Goal: Find specific page/section: Find specific page/section

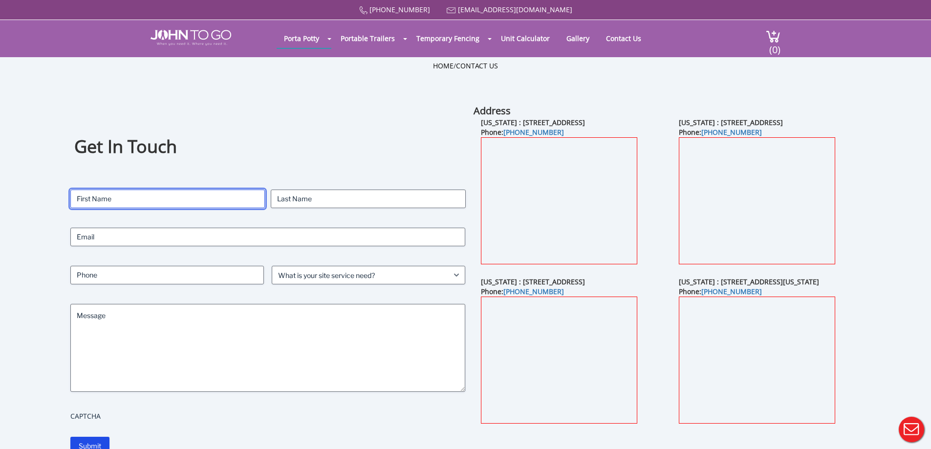
click at [167, 199] on input "First" at bounding box center [167, 199] width 195 height 19
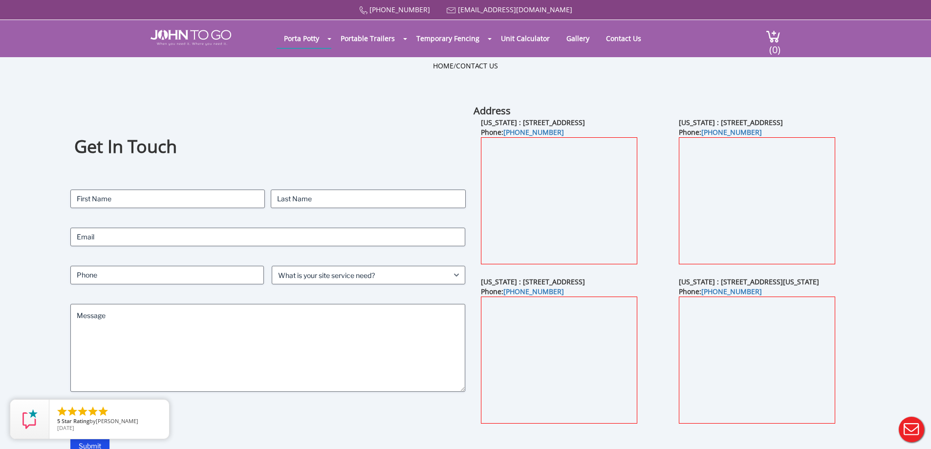
click at [330, 85] on div "Home / Contact Us" at bounding box center [466, 80] width 572 height 39
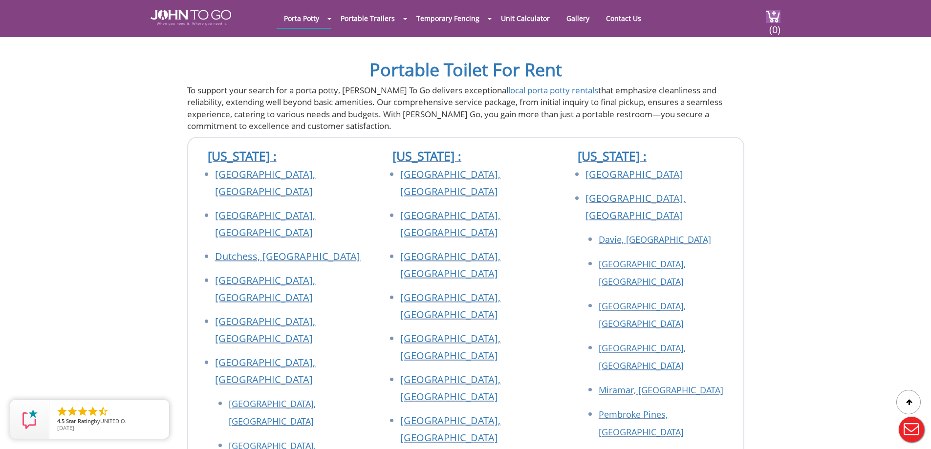
scroll to position [929, 0]
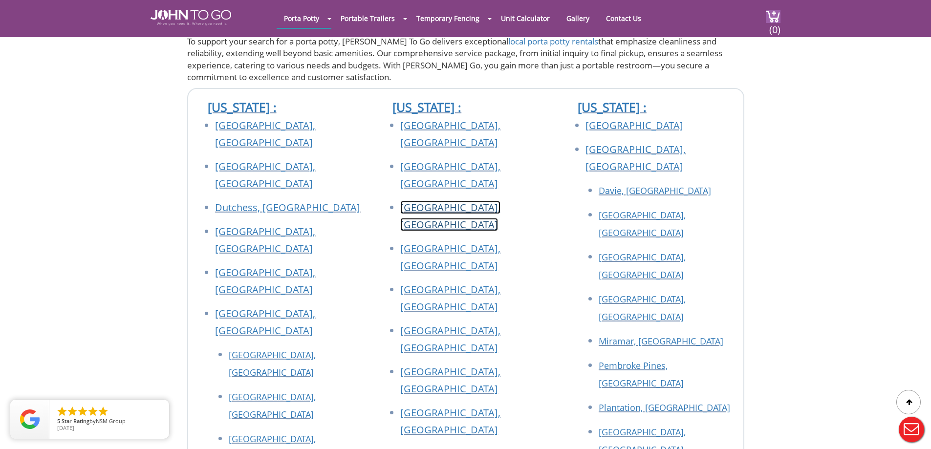
click at [432, 201] on link "[GEOGRAPHIC_DATA], [GEOGRAPHIC_DATA]" at bounding box center [450, 216] width 100 height 30
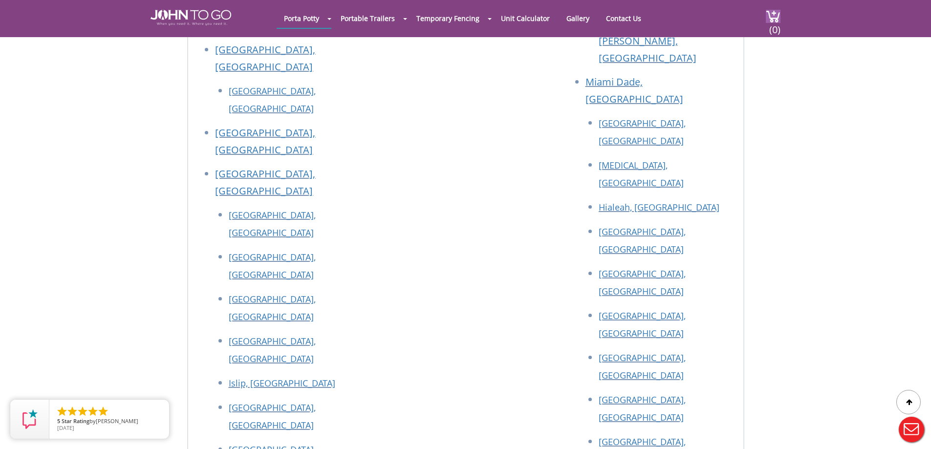
scroll to position [3568, 0]
